Goal: Task Accomplishment & Management: Manage account settings

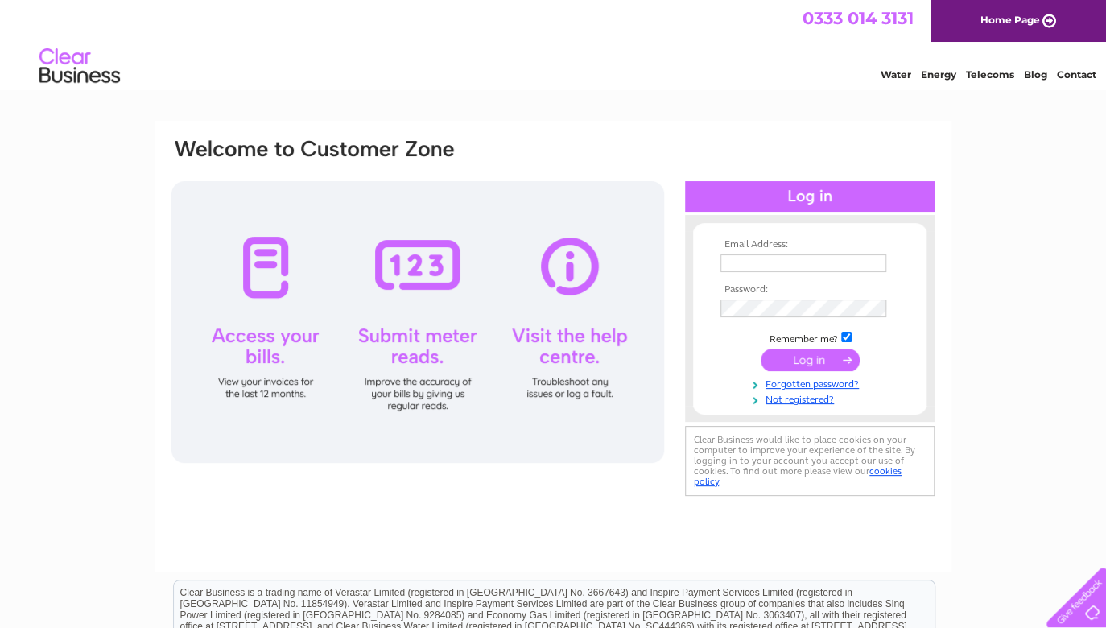
type input "[EMAIL_ADDRESS][DOMAIN_NAME]"
click at [799, 358] on input "submit" at bounding box center [810, 360] width 99 height 23
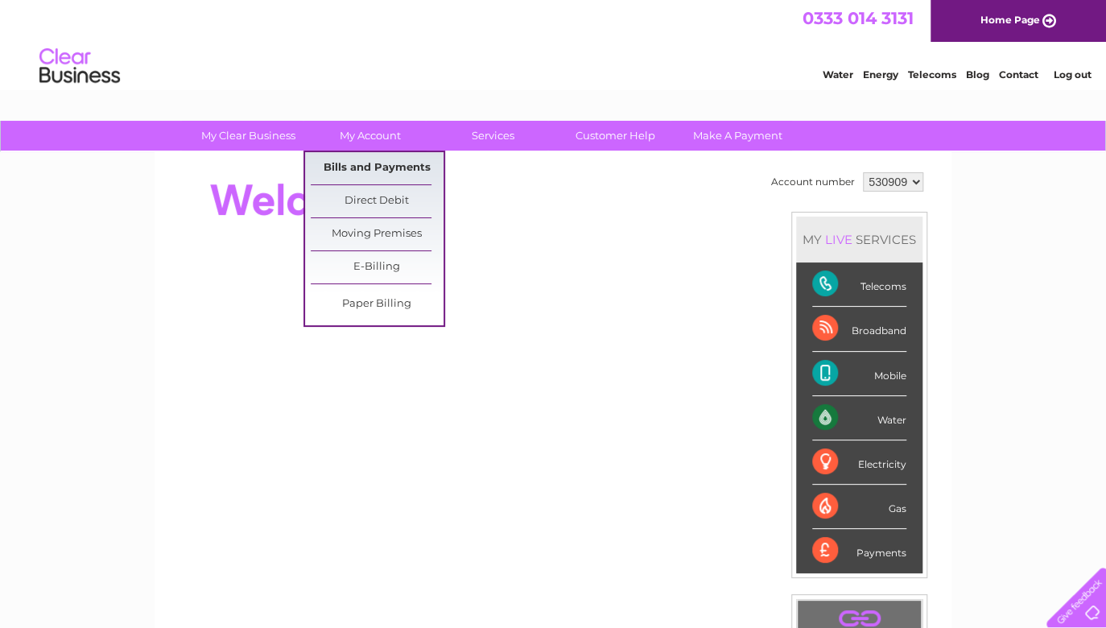
click at [370, 163] on link "Bills and Payments" at bounding box center [377, 168] width 133 height 32
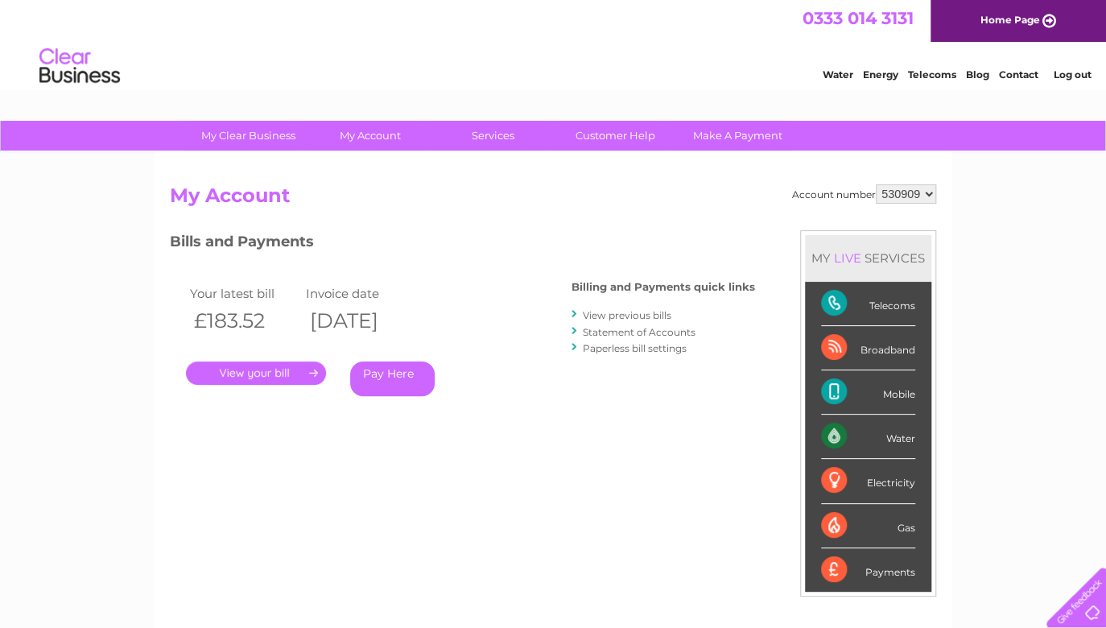
click at [267, 373] on link "." at bounding box center [256, 373] width 140 height 23
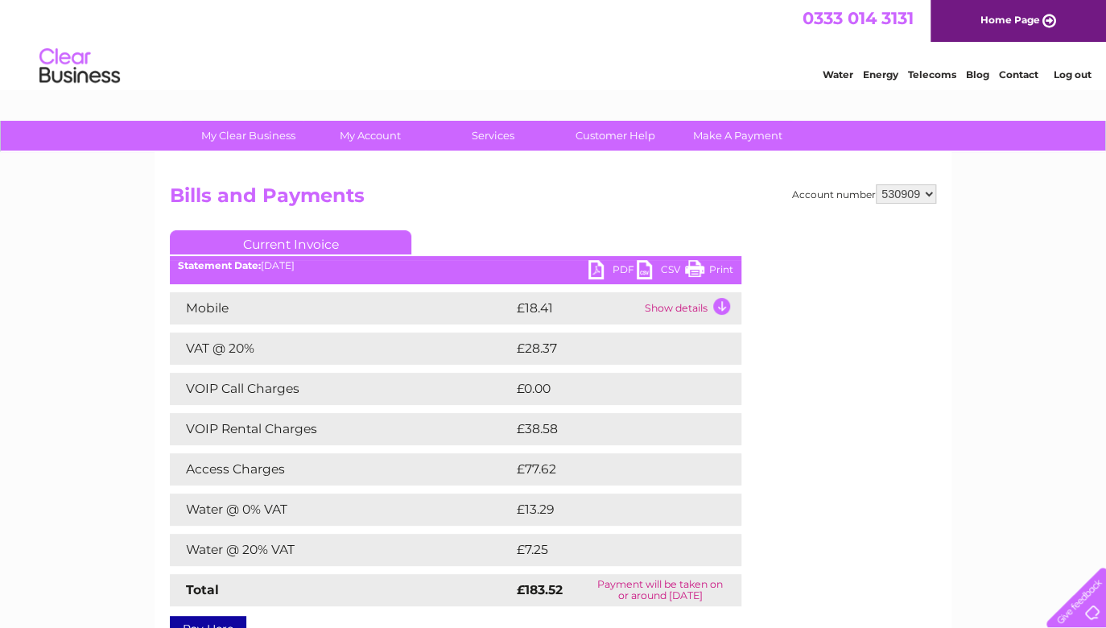
click at [615, 268] on link "PDF" at bounding box center [613, 271] width 48 height 23
